Goal: Obtain resource: Download file/media

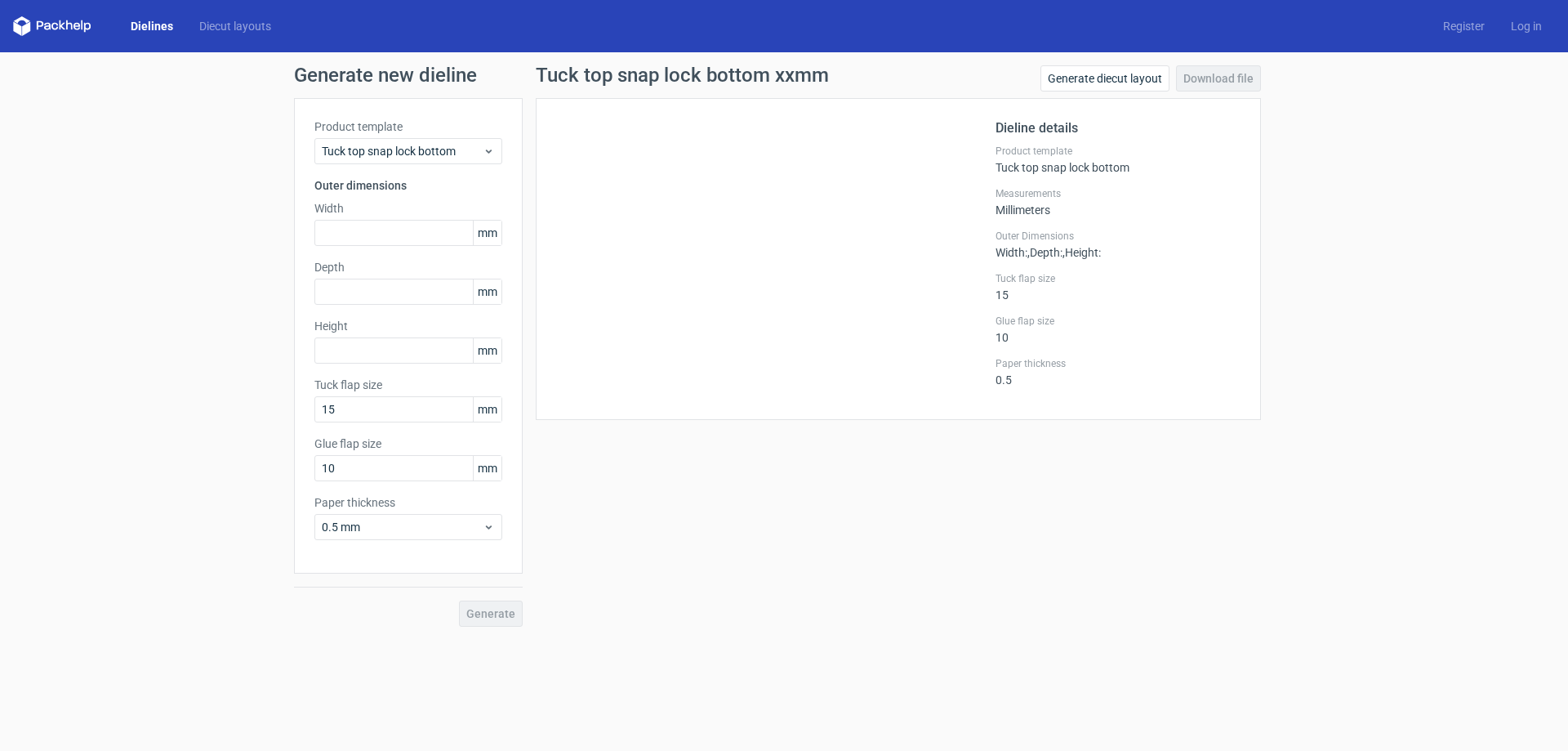
click at [125, 26] on link "Dielines" at bounding box center [152, 26] width 69 height 17
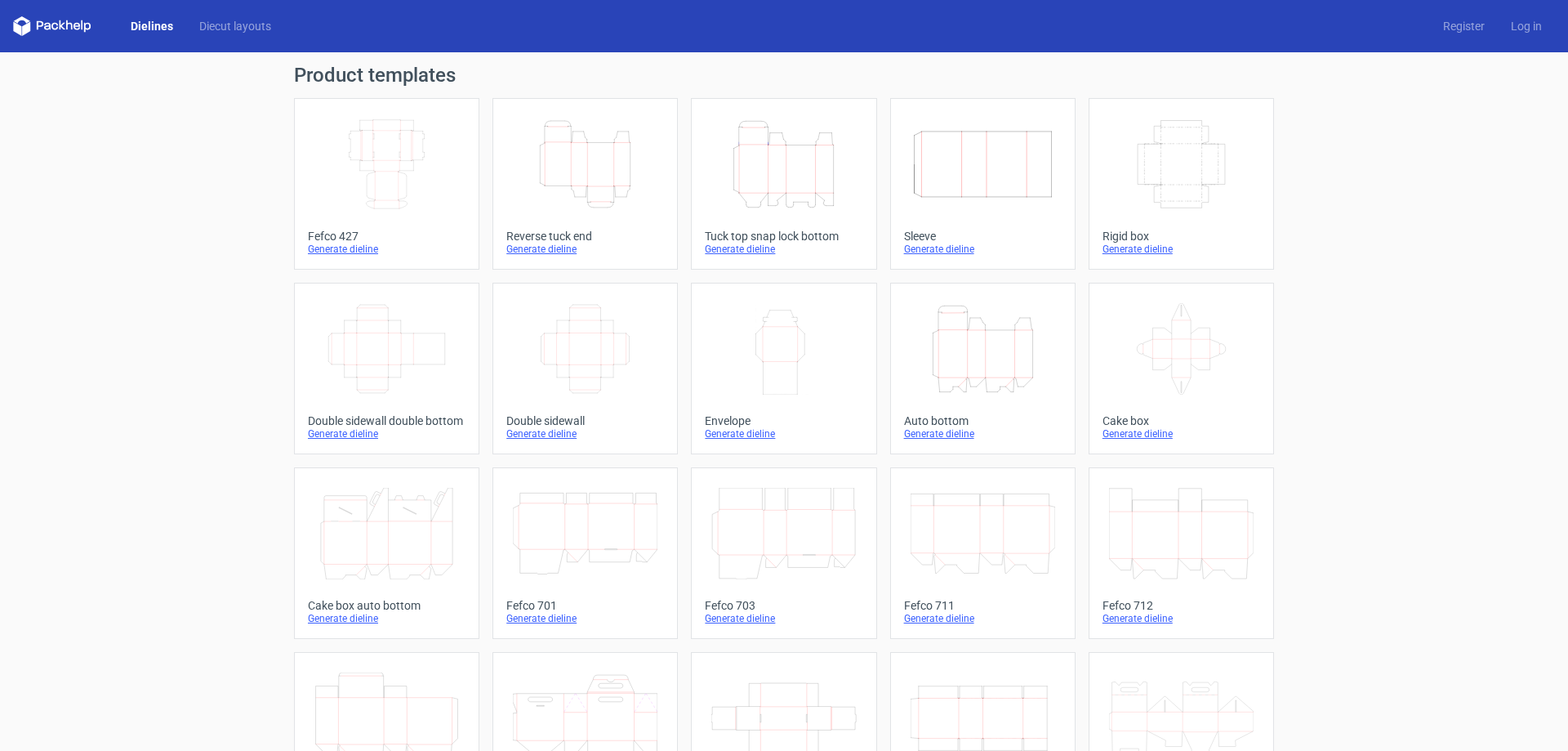
click at [147, 25] on link "Dielines" at bounding box center [152, 26] width 69 height 17
click at [400, 200] on icon "Width Depth Height" at bounding box center [387, 164] width 145 height 92
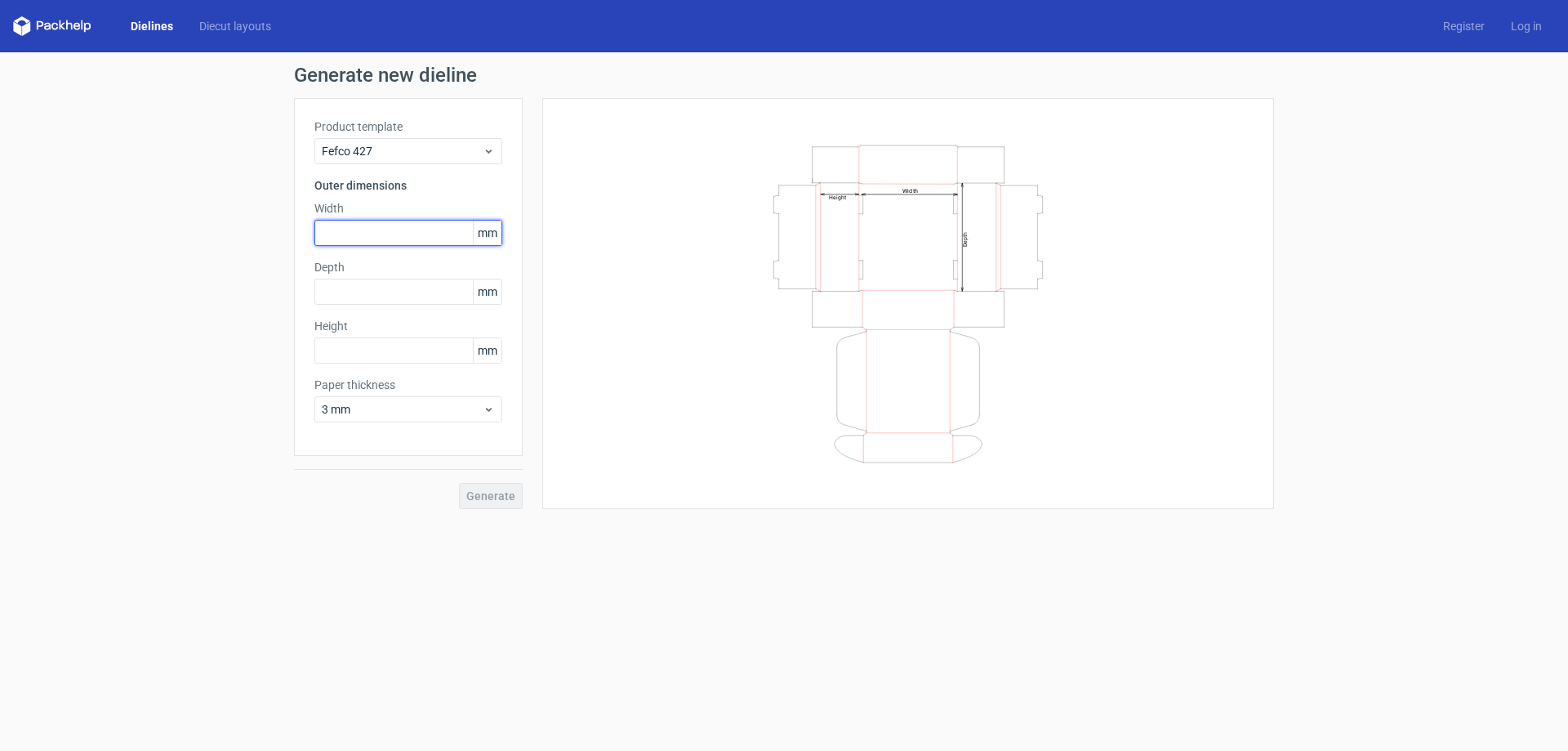
click at [424, 241] on input "text" at bounding box center [408, 233] width 187 height 26
type input "260"
click at [418, 352] on input "text" at bounding box center [408, 351] width 187 height 26
type input "150"
click at [420, 290] on input "text" at bounding box center [408, 291] width 187 height 26
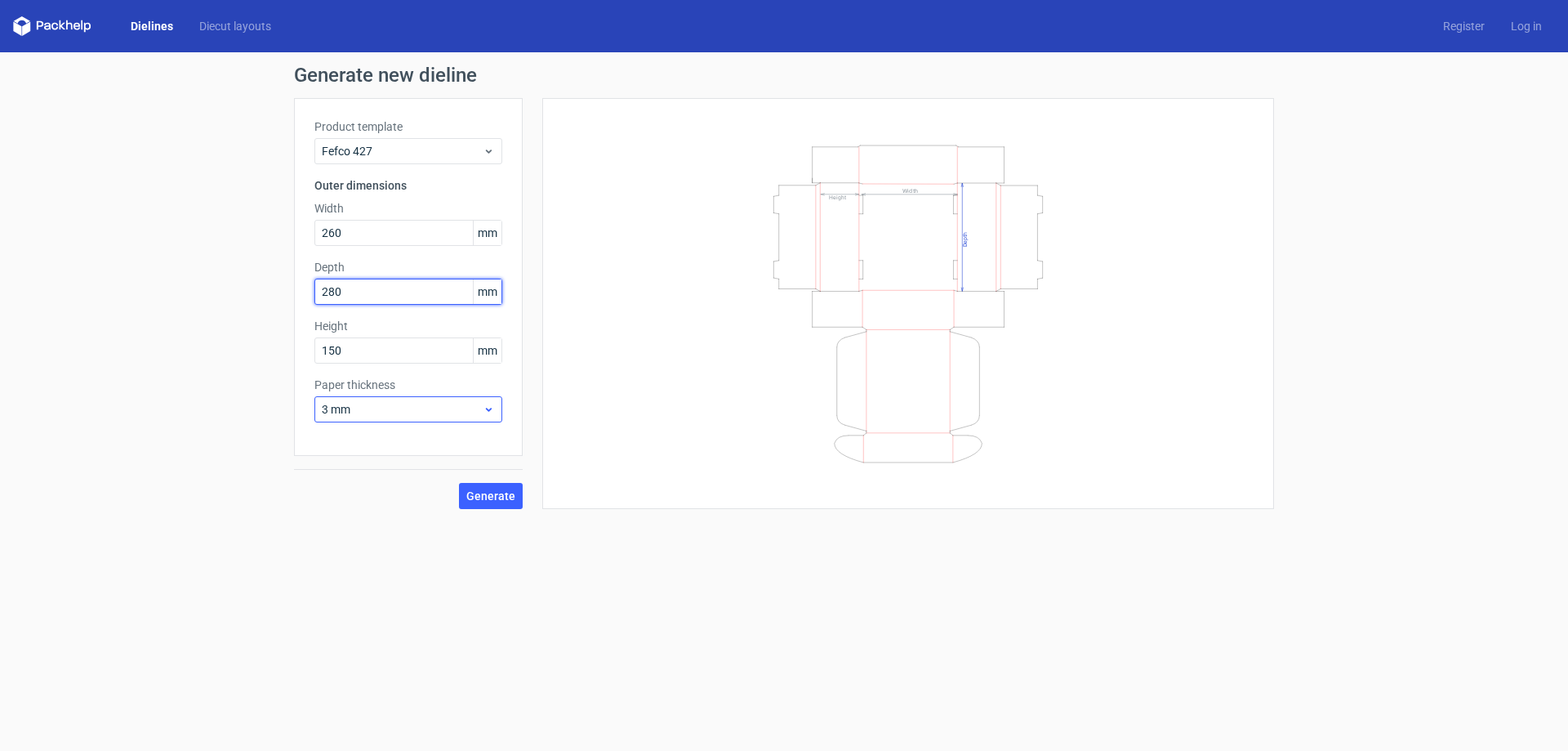
type input "280"
click at [412, 408] on span "3 mm" at bounding box center [402, 409] width 161 height 17
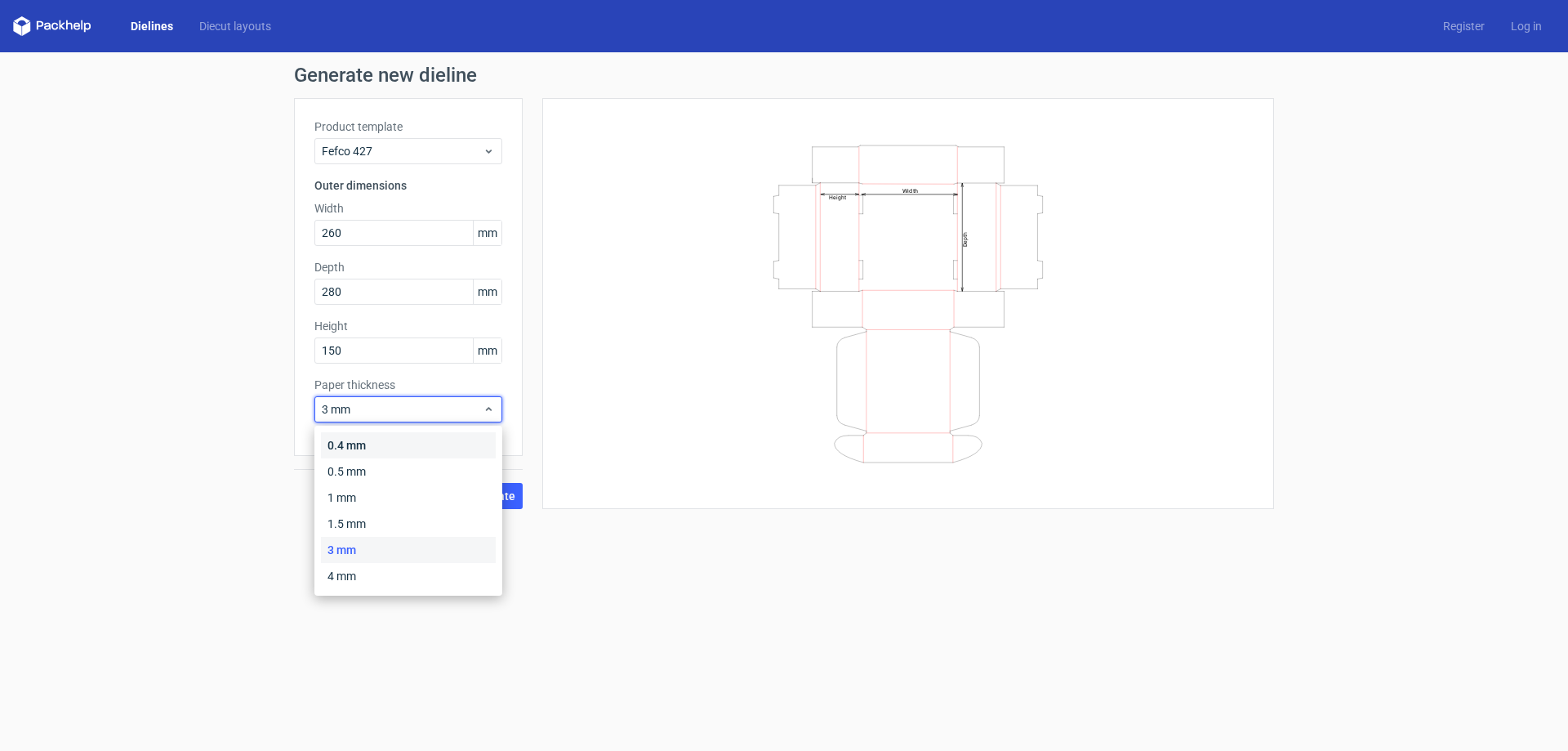
click at [386, 444] on div "0.4 mm" at bounding box center [408, 446] width 174 height 26
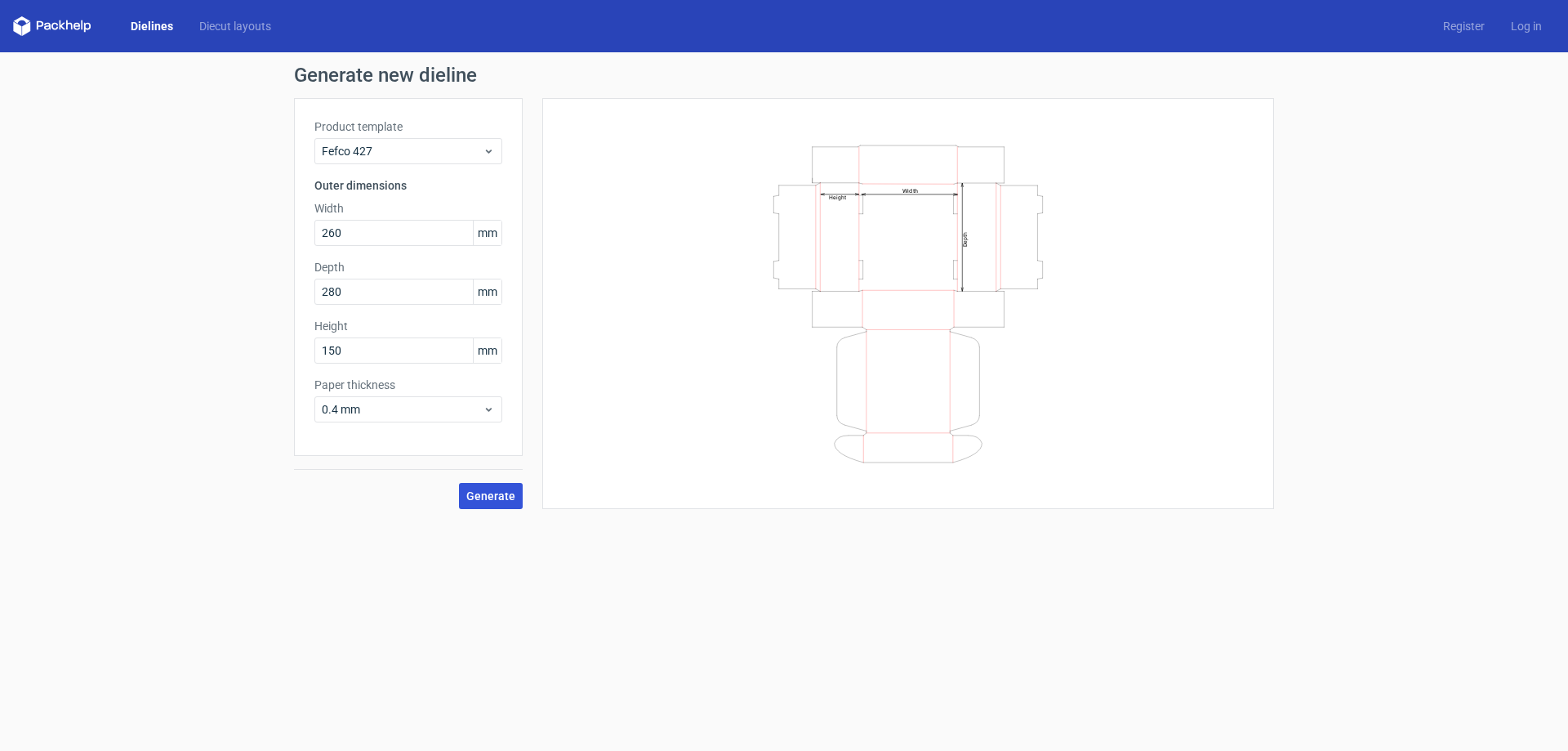
click at [491, 499] on span "Generate" at bounding box center [491, 495] width 49 height 11
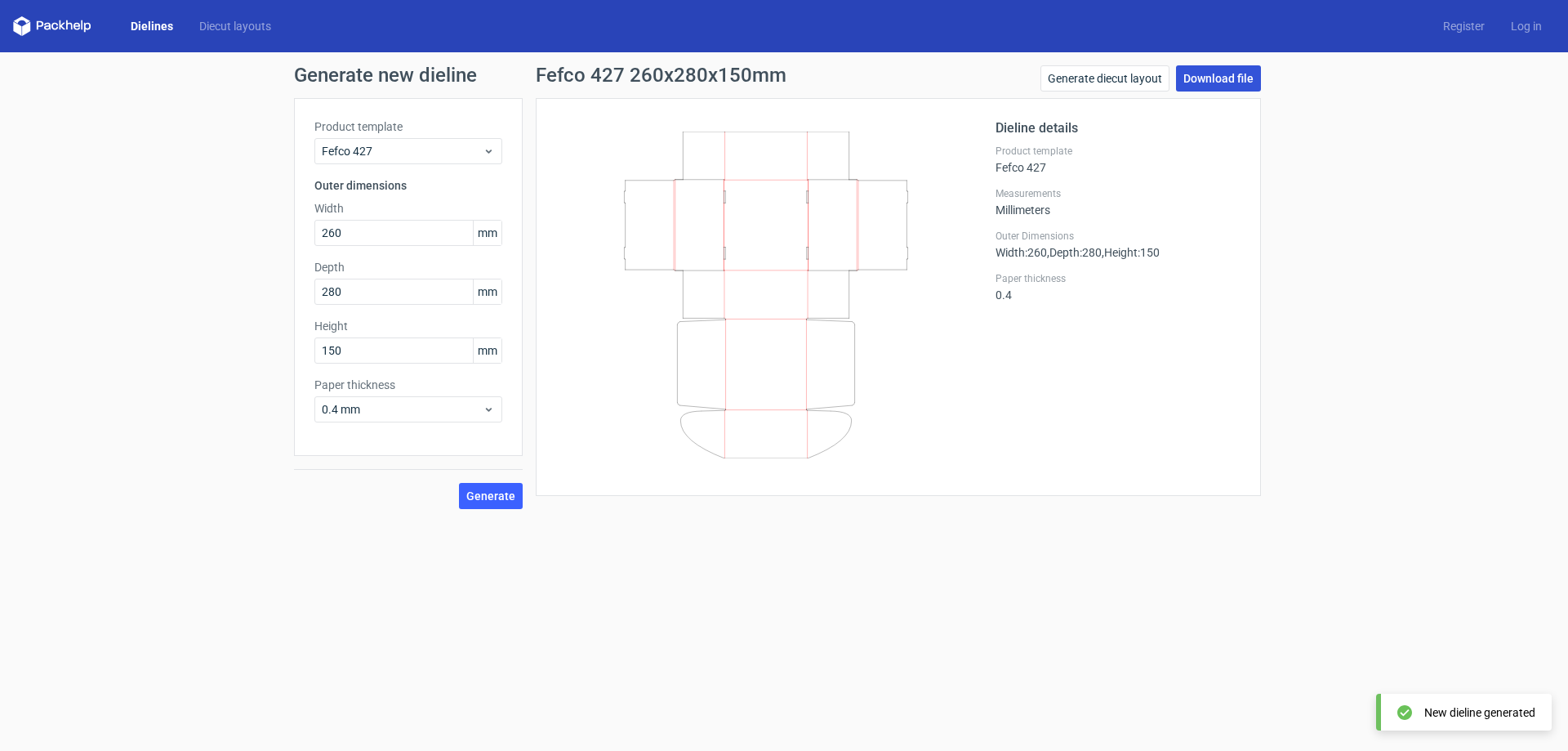
click at [1217, 82] on link "Download file" at bounding box center [1218, 79] width 85 height 26
